Goal: Task Accomplishment & Management: Complete application form

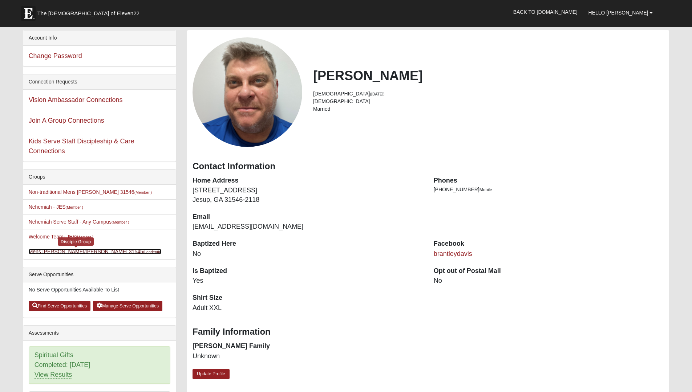
click at [73, 254] on link "Mens Davis/Stossmeister 31545 (Leader )" at bounding box center [95, 252] width 133 height 6
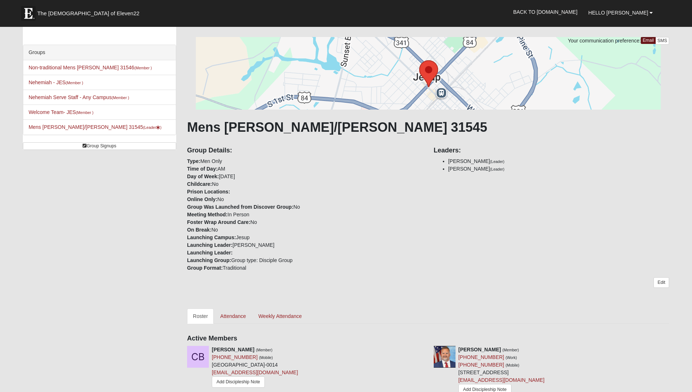
scroll to position [24, 0]
click at [85, 126] on link "[PERSON_NAME]/[PERSON_NAME] 31545 (Leader )" at bounding box center [95, 127] width 133 height 6
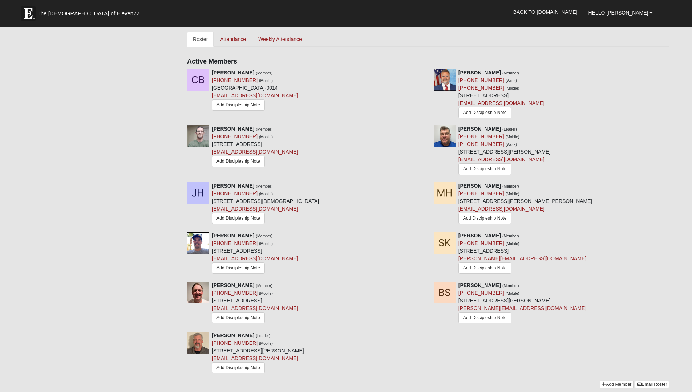
scroll to position [481, 0]
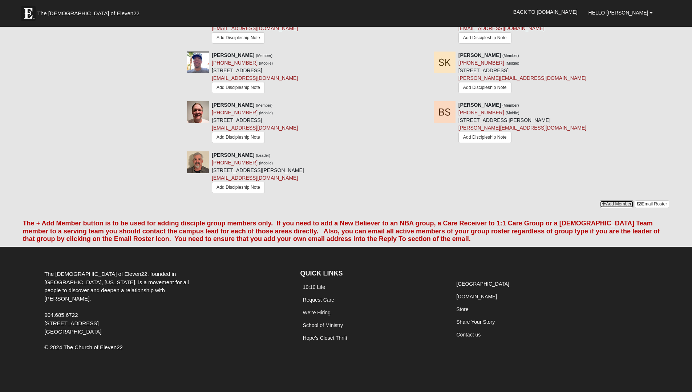
click at [604, 202] on link "Add Member" at bounding box center [617, 205] width 34 height 8
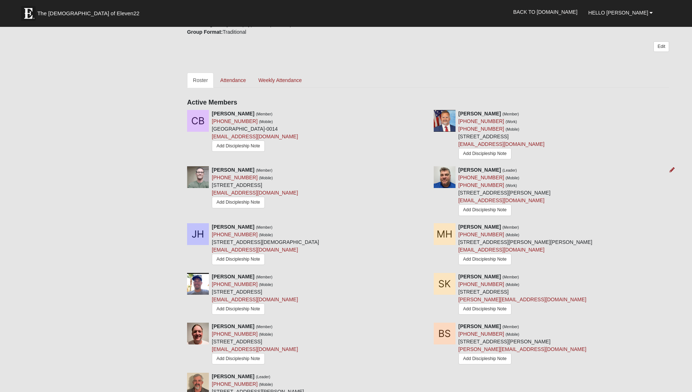
scroll to position [261, 0]
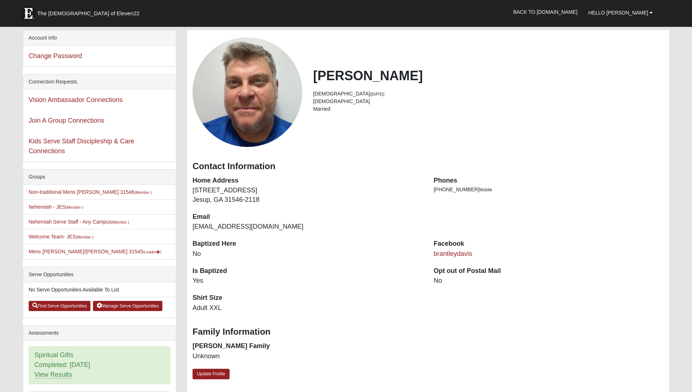
scroll to position [1, 0]
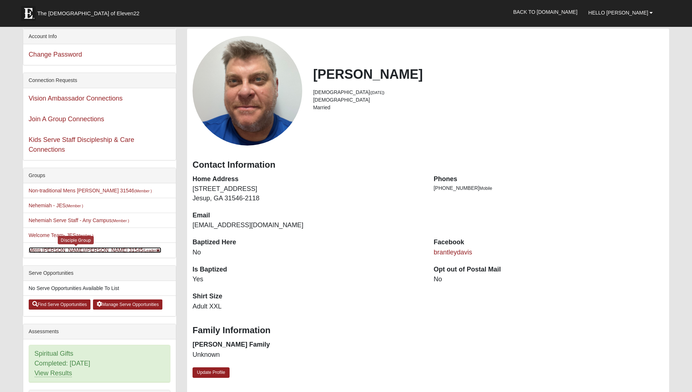
click at [76, 249] on link "[PERSON_NAME]/[PERSON_NAME] 31545 (Leader )" at bounding box center [95, 250] width 133 height 6
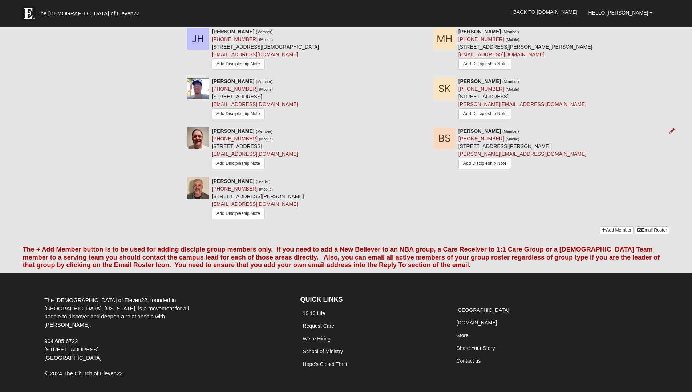
scroll to position [481, 0]
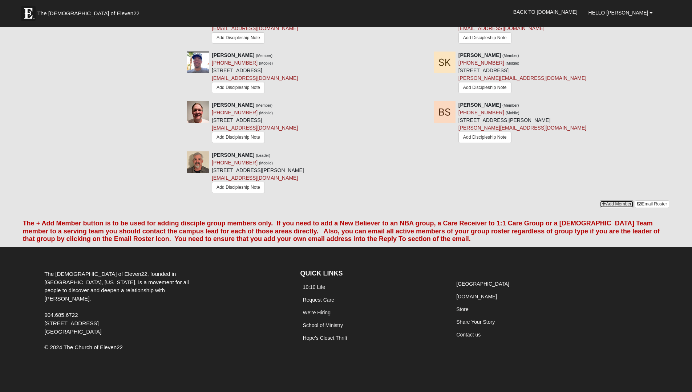
click at [602, 202] on icon at bounding box center [604, 204] width 4 height 4
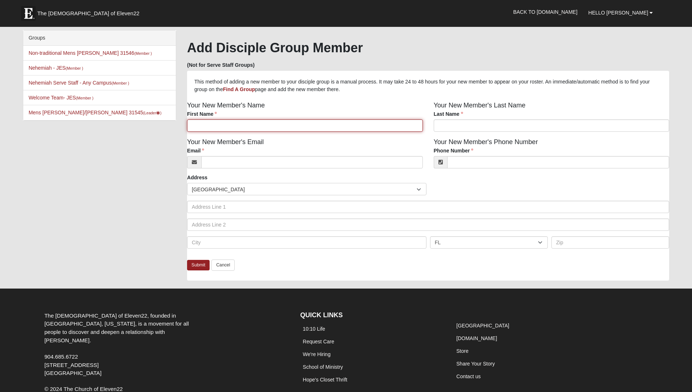
click at [243, 126] on input "First Name" at bounding box center [305, 126] width 236 height 12
type input "Colon"
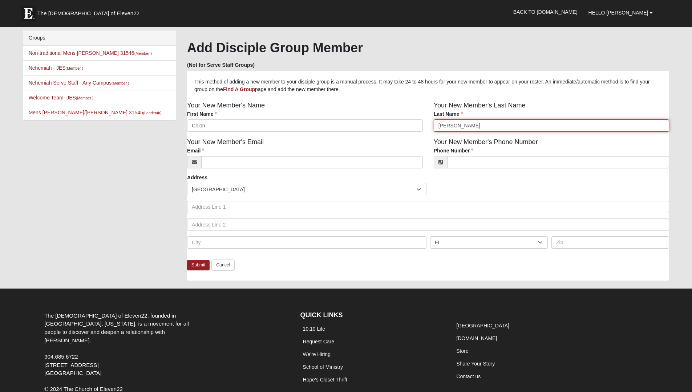
type input "Thorpe"
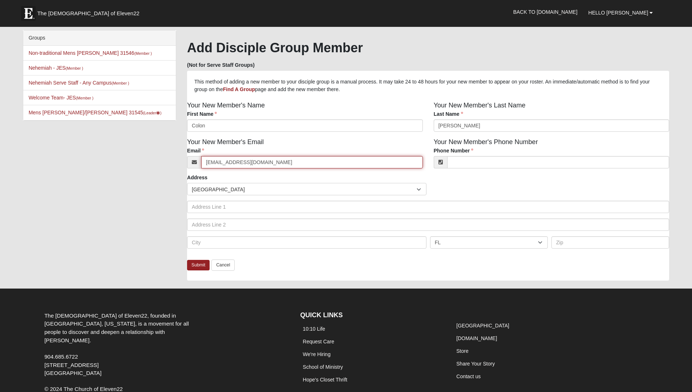
type input "ganganandcici@hotmail.com"
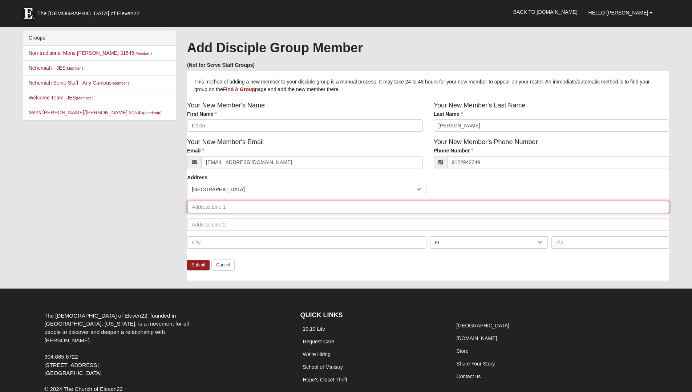
type input "(912) 294-2249"
type input "3501 Grantham Road"
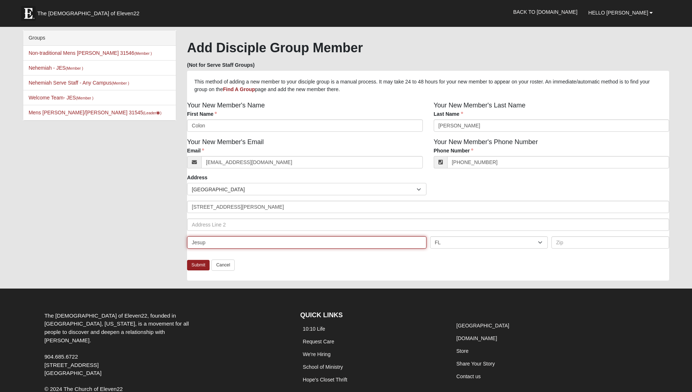
type input "Jesup"
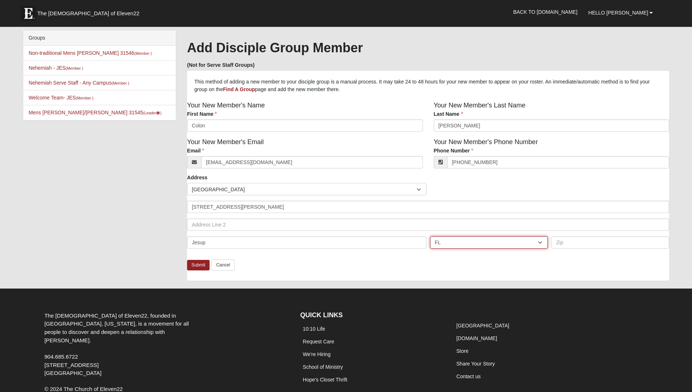
select select "GA"
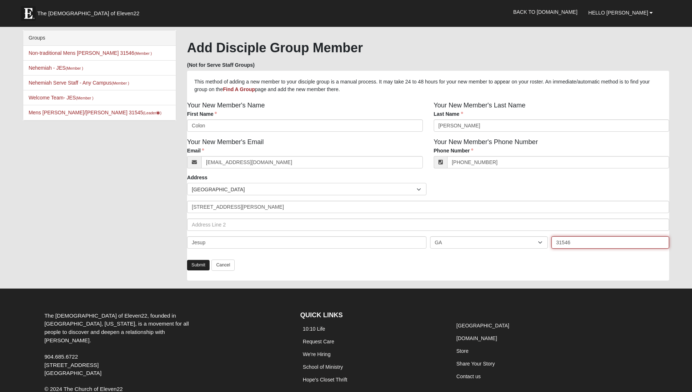
type input "31546"
click at [197, 264] on link "Submit" at bounding box center [198, 265] width 23 height 11
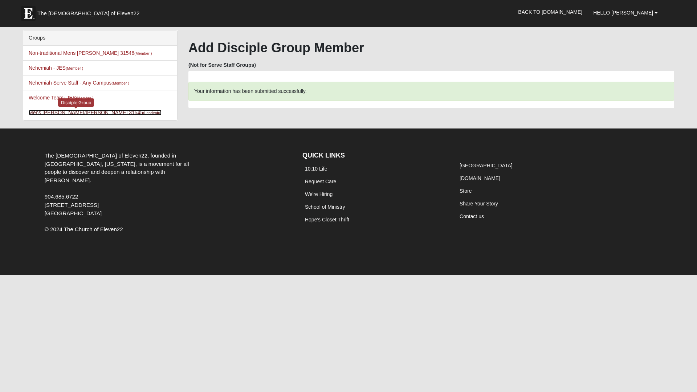
click at [86, 112] on link "[PERSON_NAME]/[PERSON_NAME] 31545 (Leader )" at bounding box center [95, 113] width 133 height 6
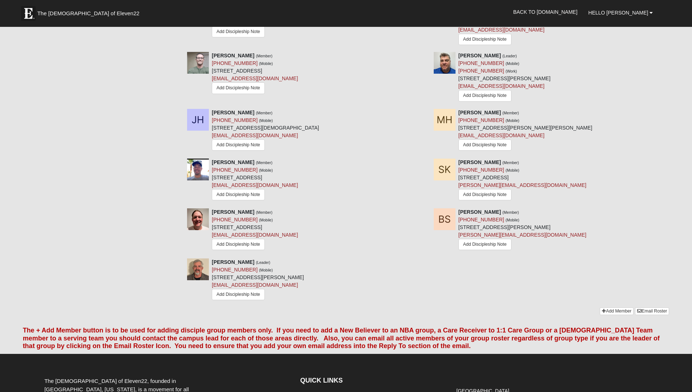
scroll to position [375, 0]
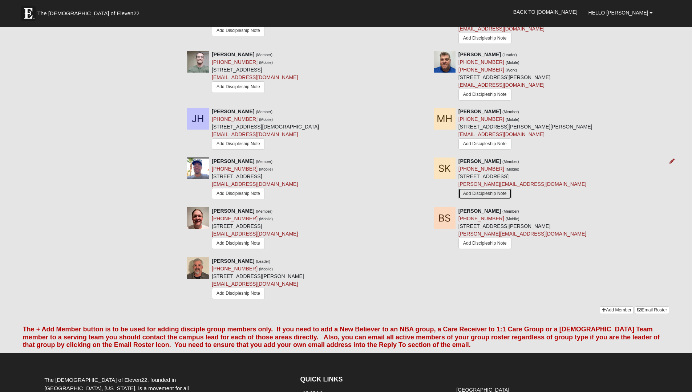
click at [476, 193] on link "Add Discipleship Note" at bounding box center [484, 193] width 53 height 11
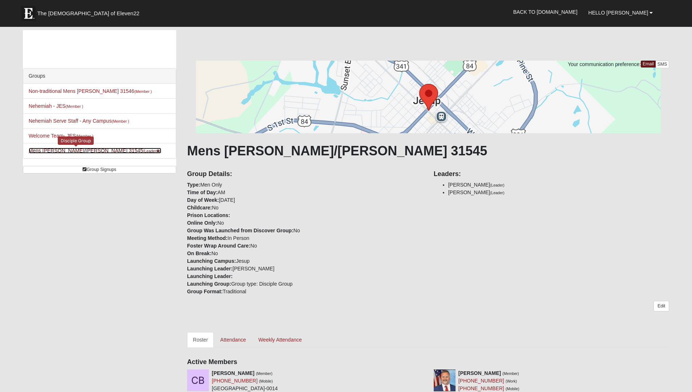
click at [53, 150] on link "[PERSON_NAME]/[PERSON_NAME] 31545 (Leader )" at bounding box center [95, 151] width 133 height 6
